Goal: Transaction & Acquisition: Purchase product/service

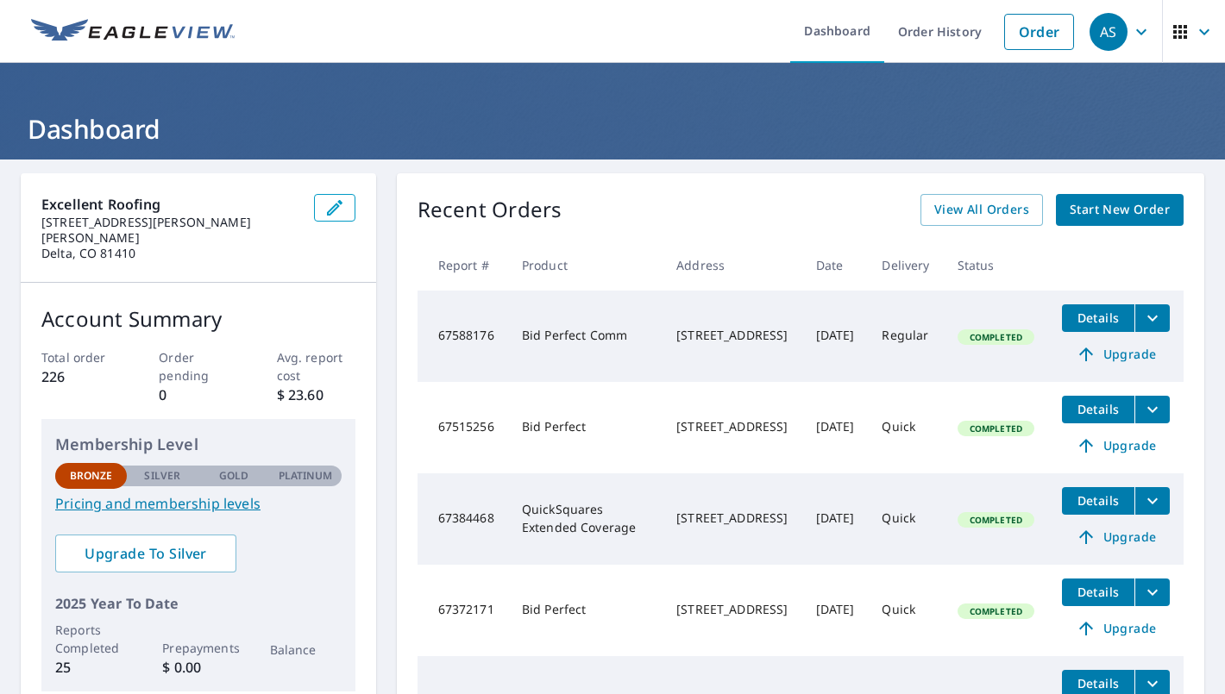
click at [1105, 205] on span "Start New Order" at bounding box center [1120, 210] width 100 height 22
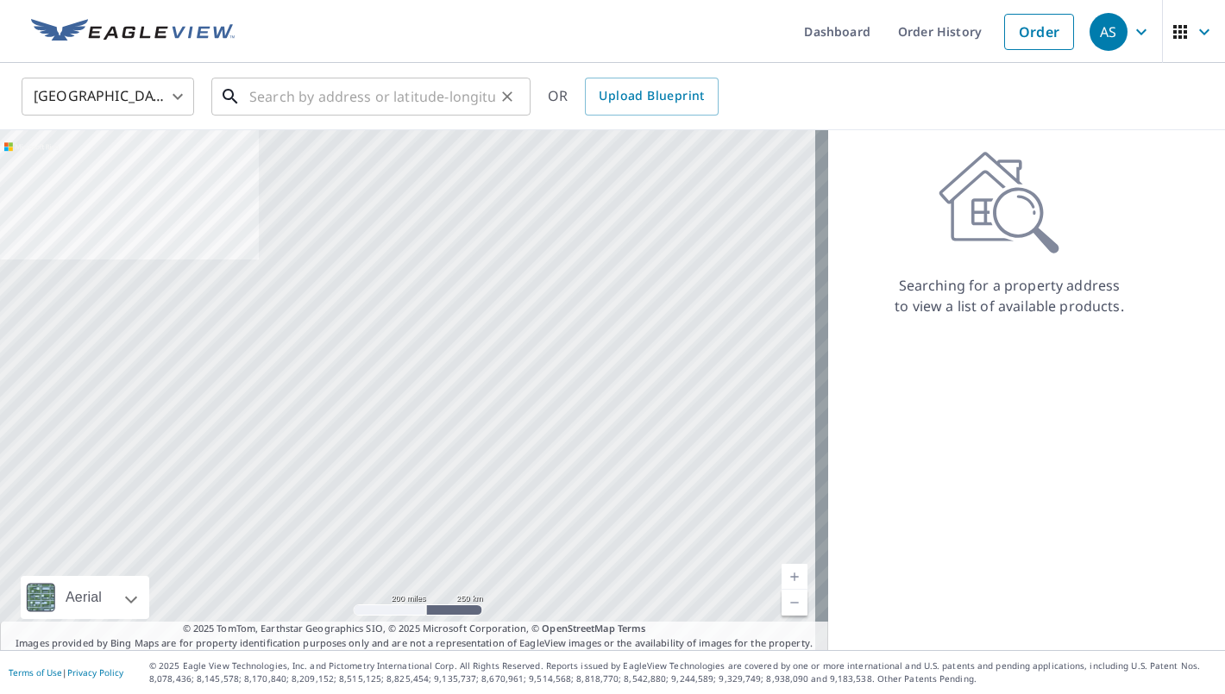
click at [458, 93] on input "text" at bounding box center [372, 96] width 246 height 48
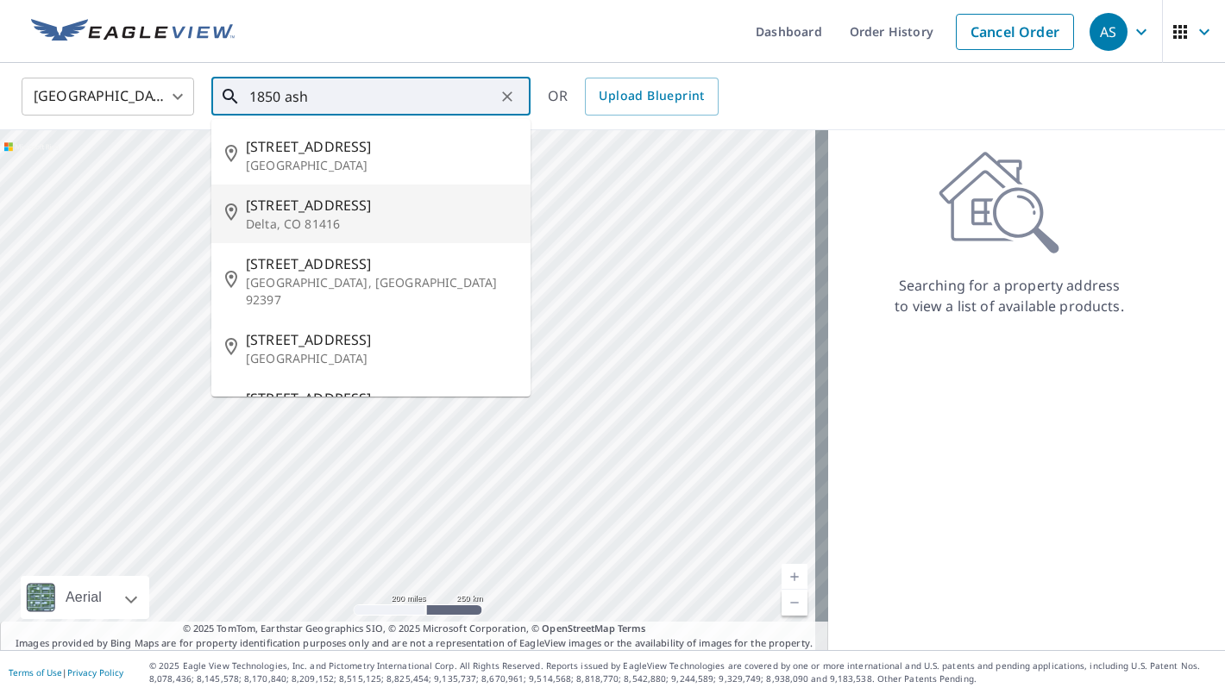
click at [361, 217] on p "Delta, CO 81416" at bounding box center [381, 224] width 271 height 17
type input "[STREET_ADDRESS]"
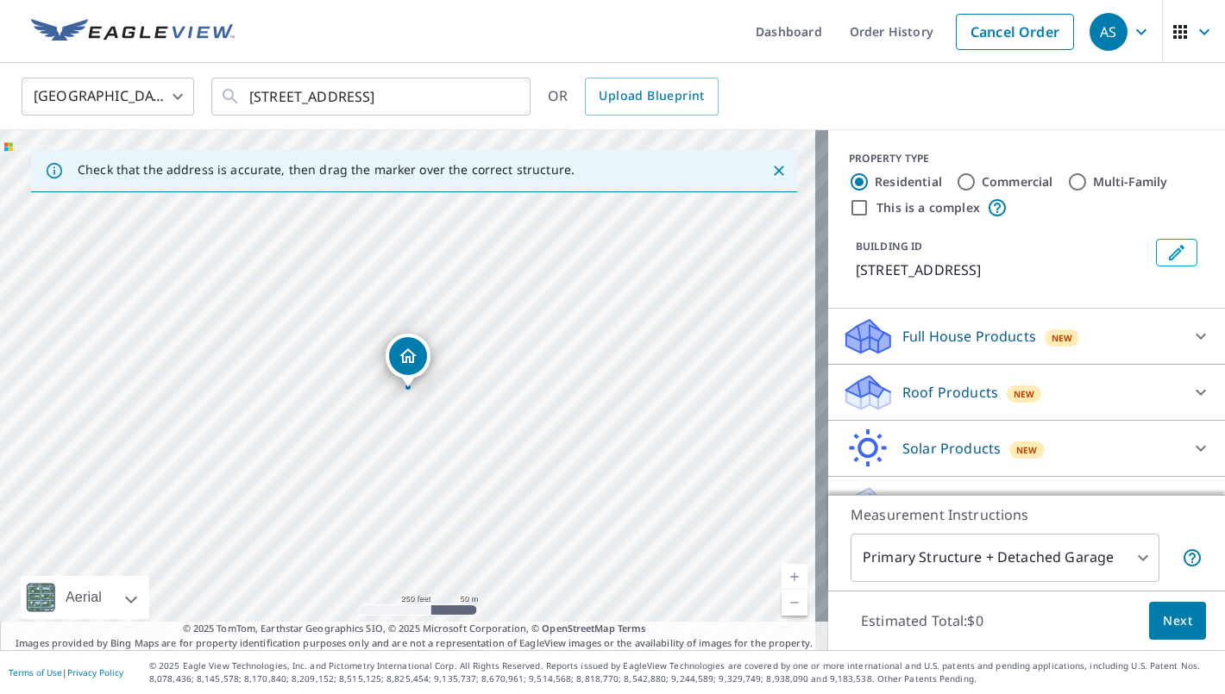
click at [782, 575] on link "Current Level 17, Zoom In" at bounding box center [795, 577] width 26 height 26
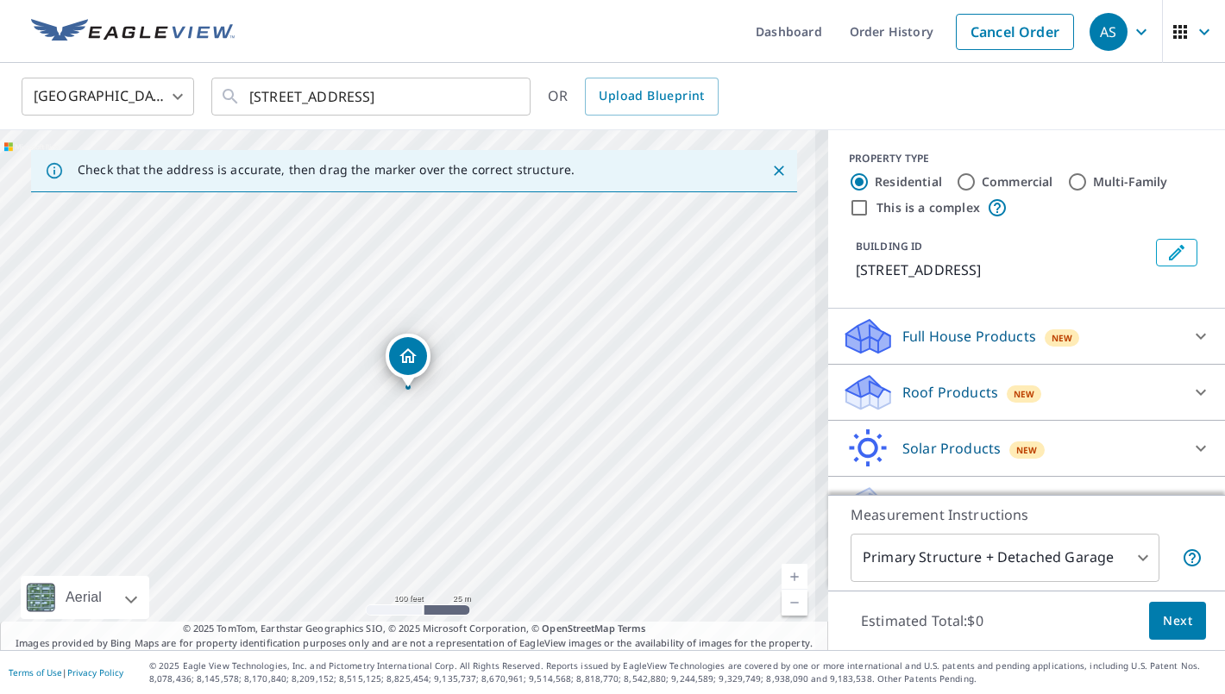
click at [782, 575] on link "Current Level 18, Zoom In" at bounding box center [795, 577] width 26 height 26
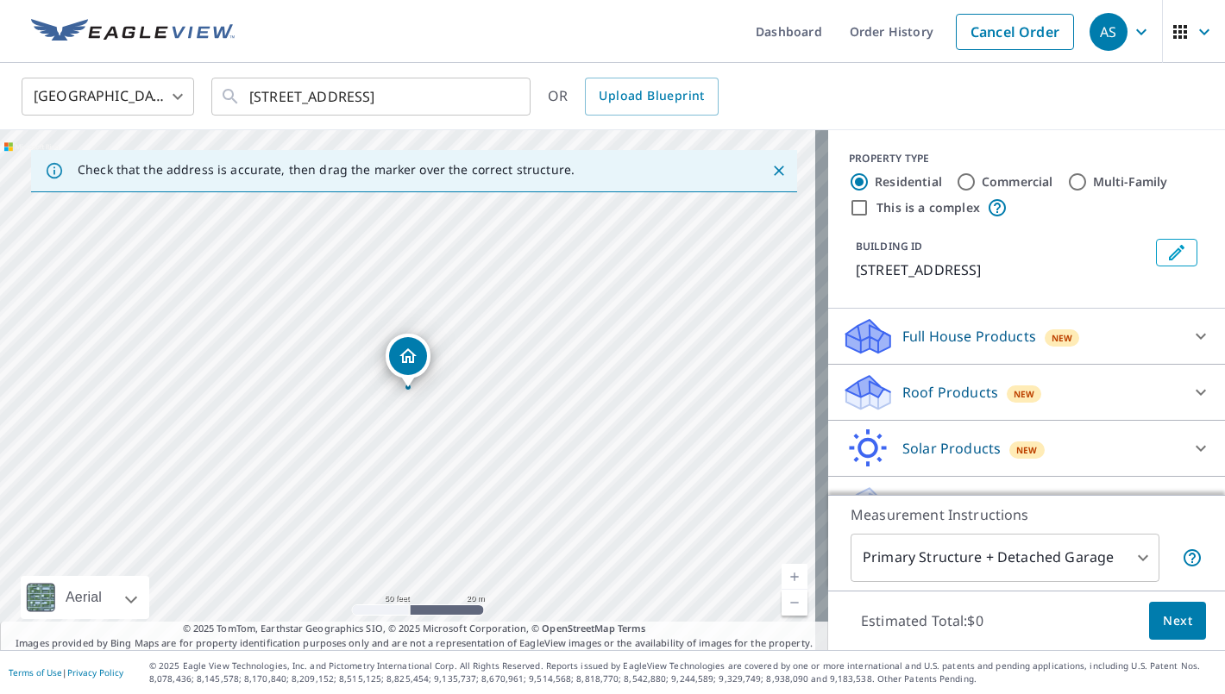
click at [782, 575] on link "Current Level 19, Zoom In" at bounding box center [795, 577] width 26 height 26
click at [782, 575] on link "Current Level 20, Zoom In Disabled" at bounding box center [795, 577] width 26 height 26
click at [1163, 619] on span "Next" at bounding box center [1177, 622] width 29 height 22
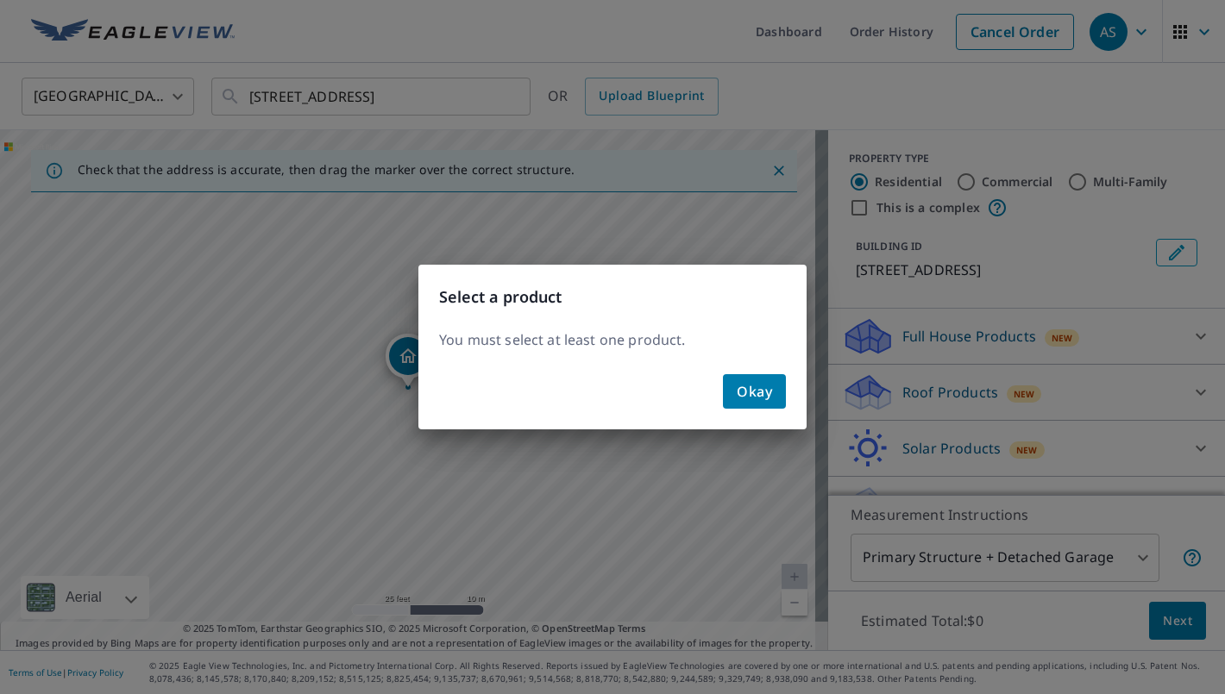
click at [759, 383] on span "Okay" at bounding box center [754, 392] width 35 height 24
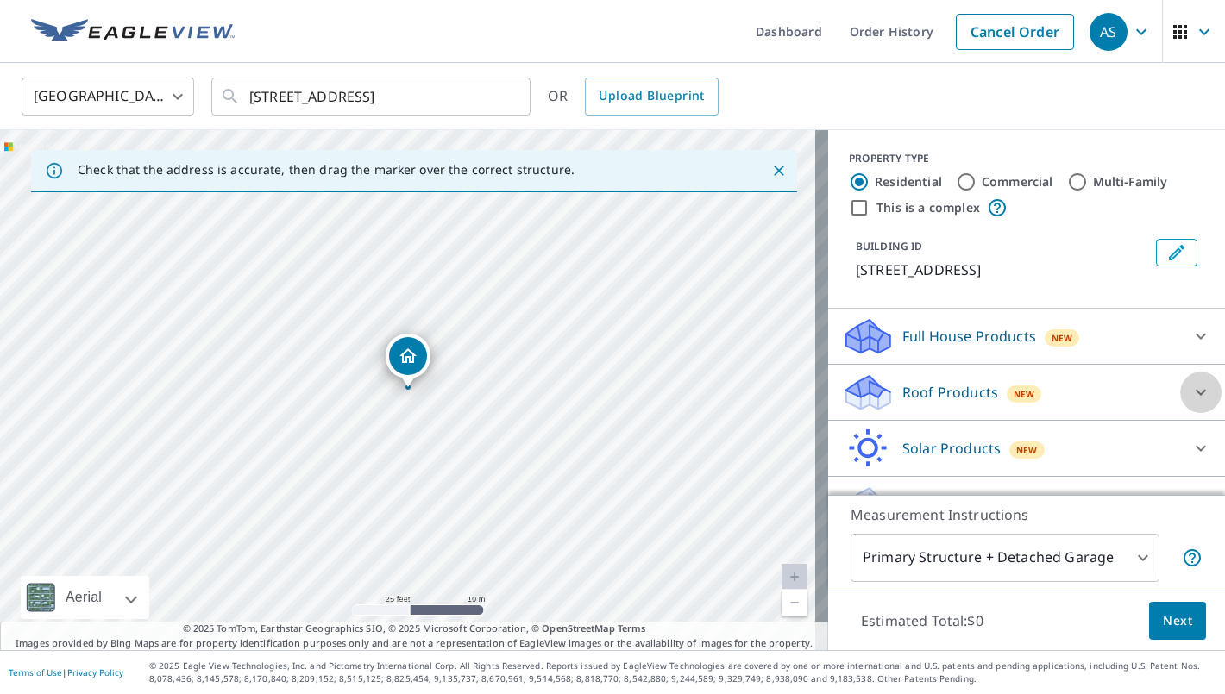
click at [1190, 399] on icon at bounding box center [1200, 392] width 21 height 21
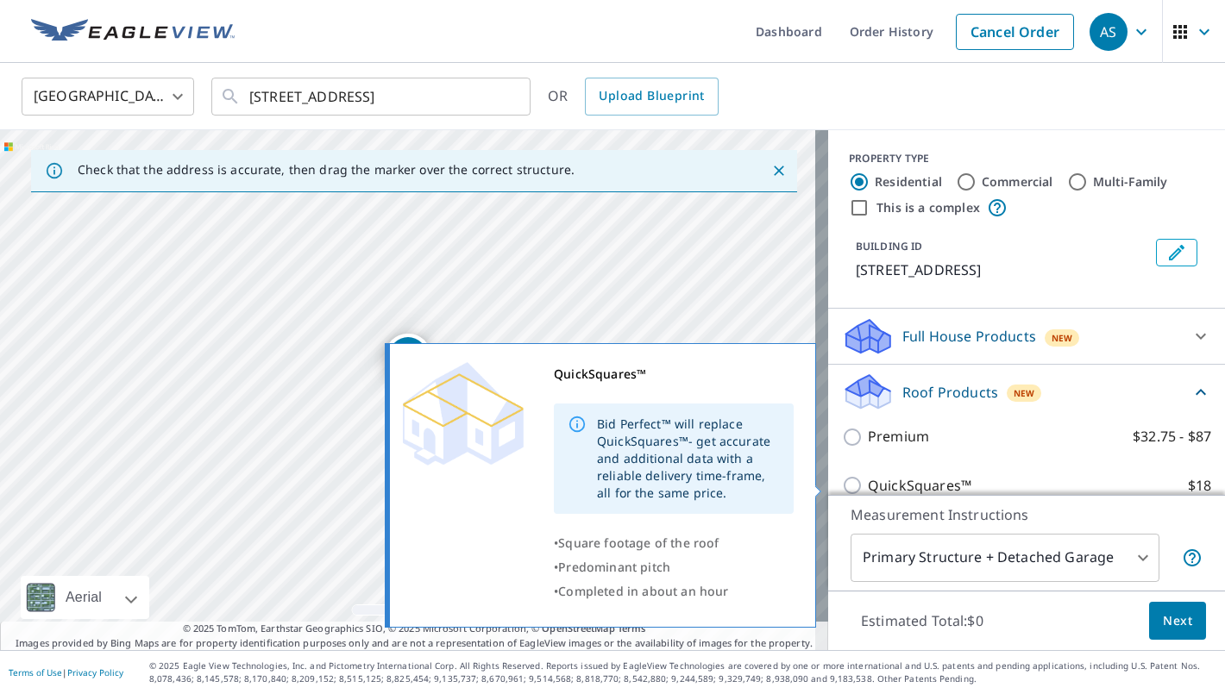
click at [868, 480] on p "QuickSquares™" at bounding box center [920, 486] width 104 height 22
click at [864, 480] on input "QuickSquares™ $18" at bounding box center [855, 485] width 26 height 21
checkbox input "true"
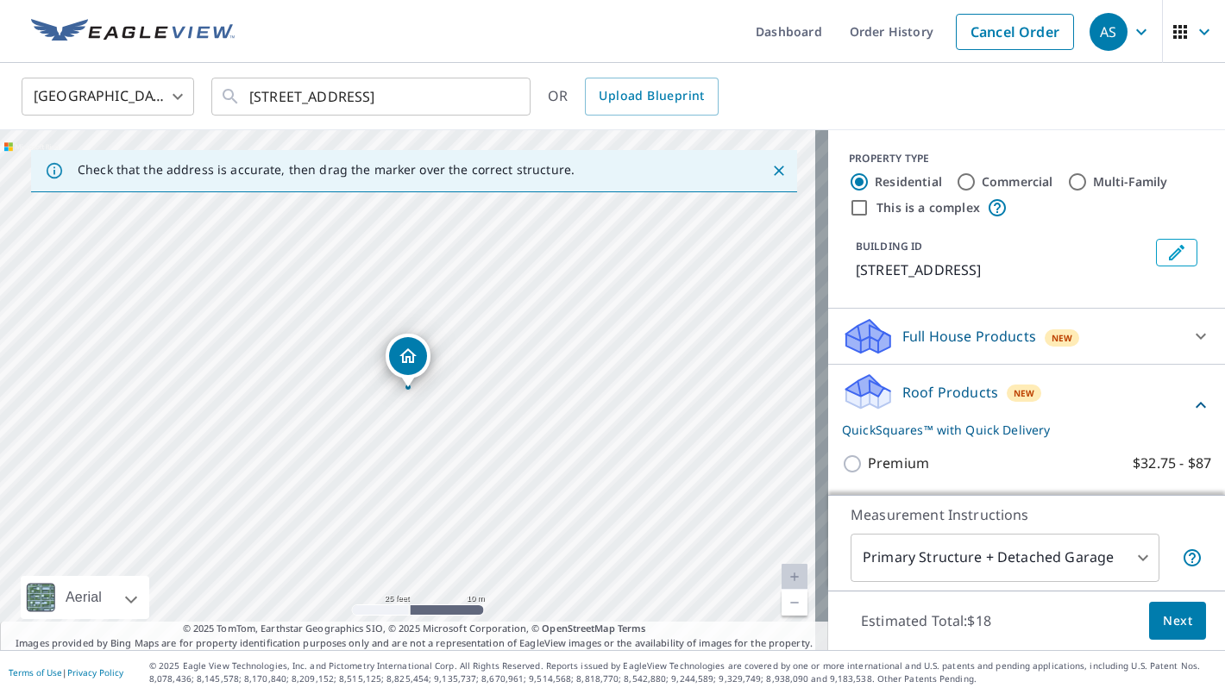
scroll to position [2, 0]
click at [1169, 619] on span "Next" at bounding box center [1177, 622] width 29 height 22
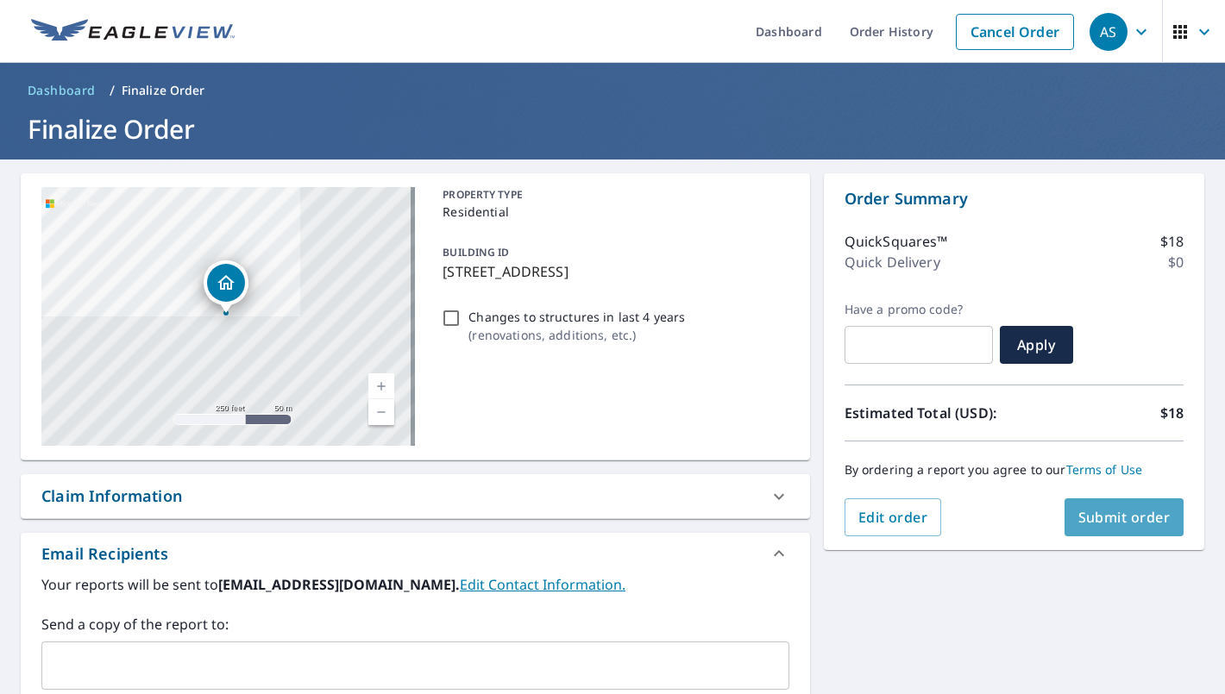
click at [1087, 527] on button "Submit order" at bounding box center [1125, 518] width 120 height 38
